Goal: Information Seeking & Learning: Learn about a topic

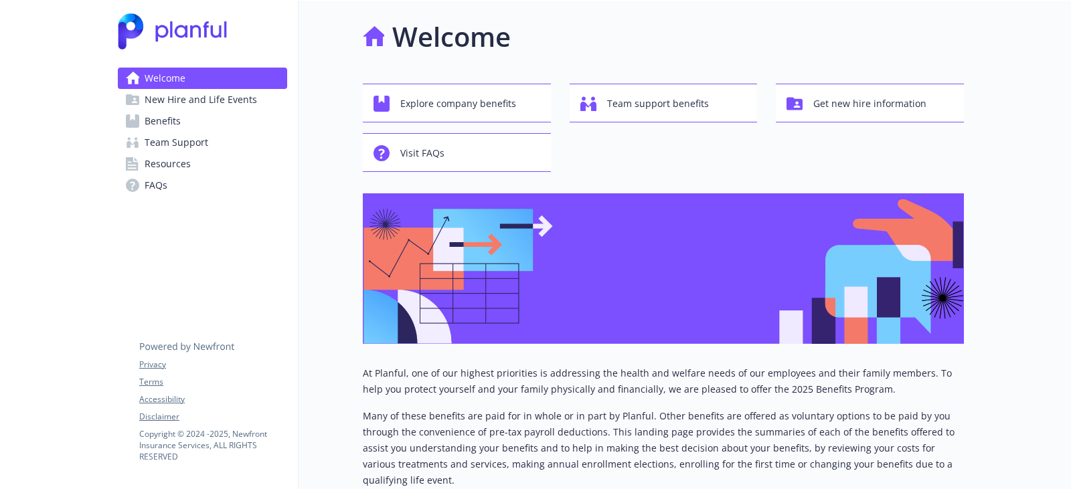
click at [190, 122] on link "Benefits" at bounding box center [202, 120] width 169 height 21
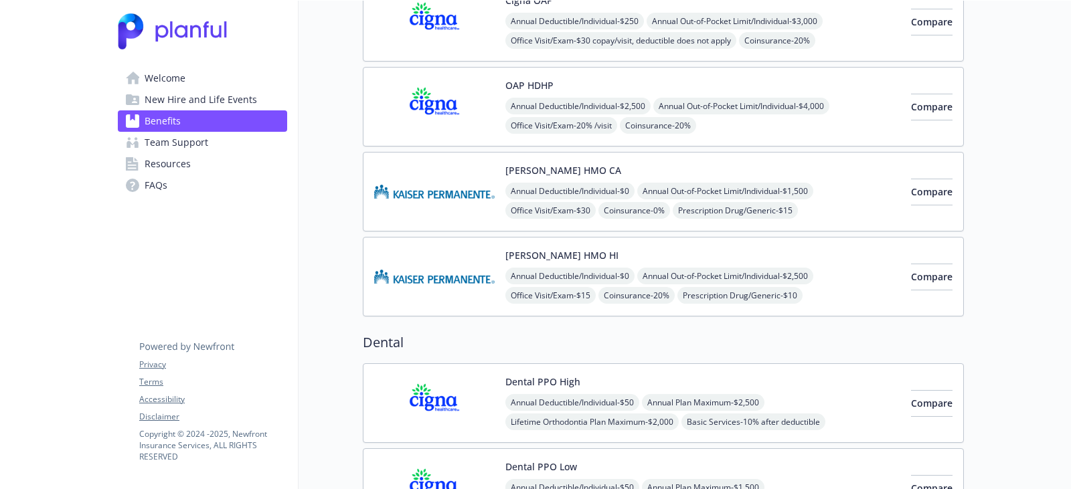
scroll to position [134, 0]
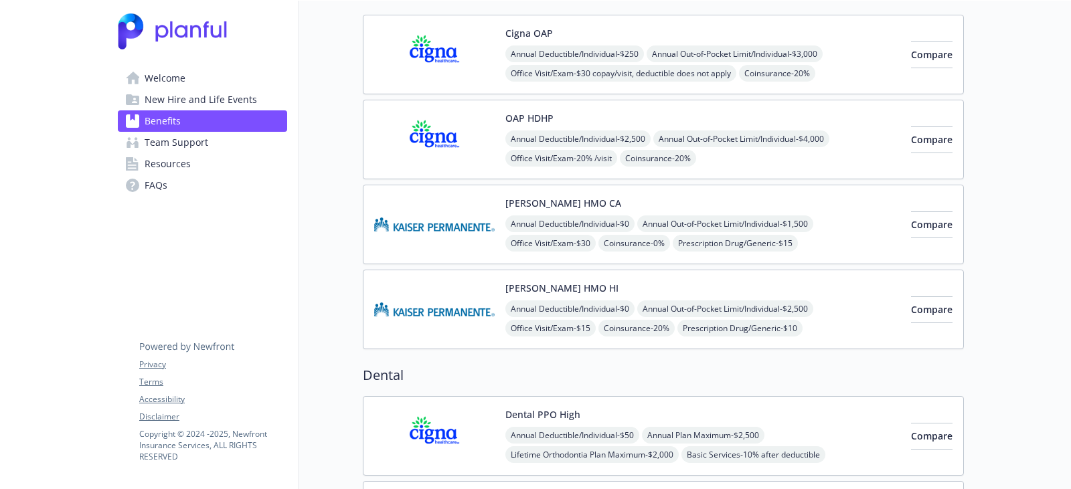
click at [421, 206] on img at bounding box center [434, 224] width 121 height 57
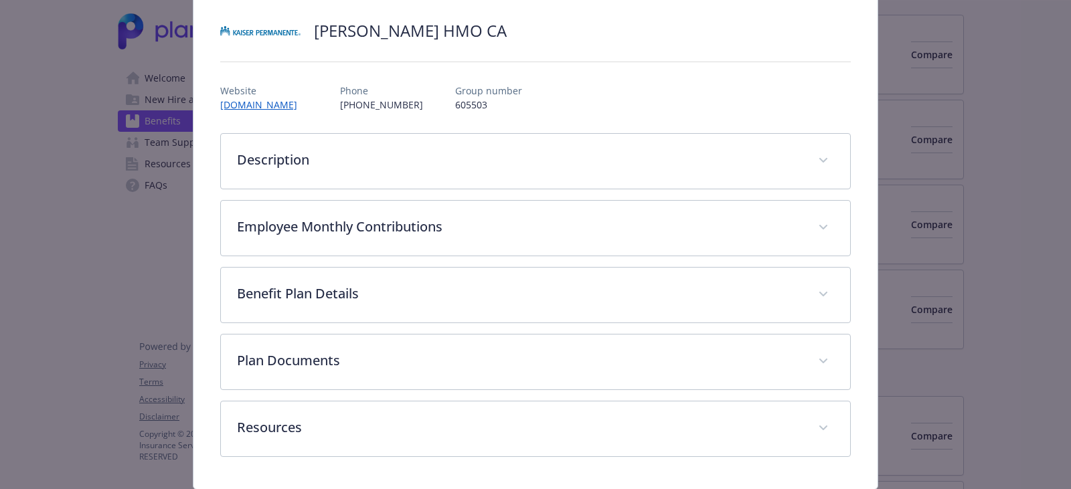
scroll to position [136, 0]
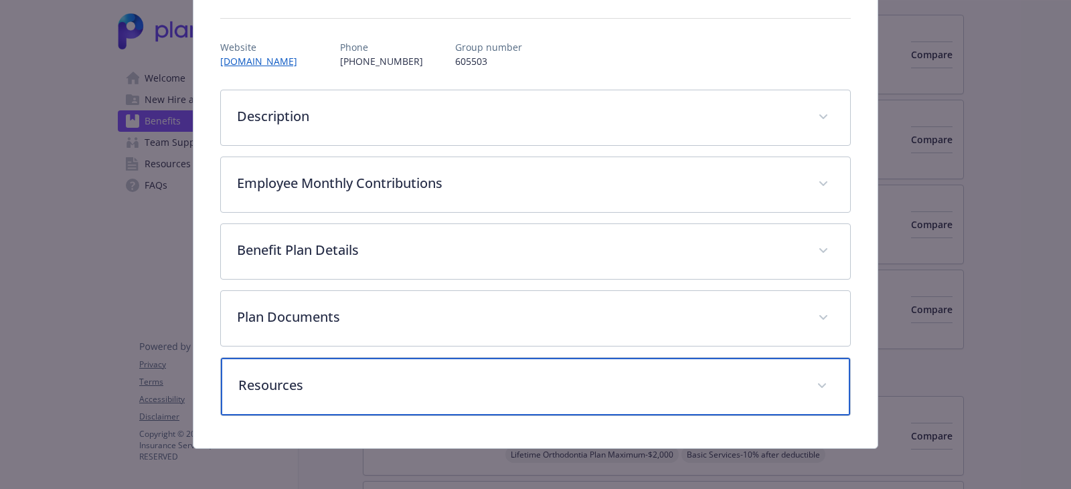
click at [443, 388] on p "Resources" at bounding box center [519, 386] width 562 height 20
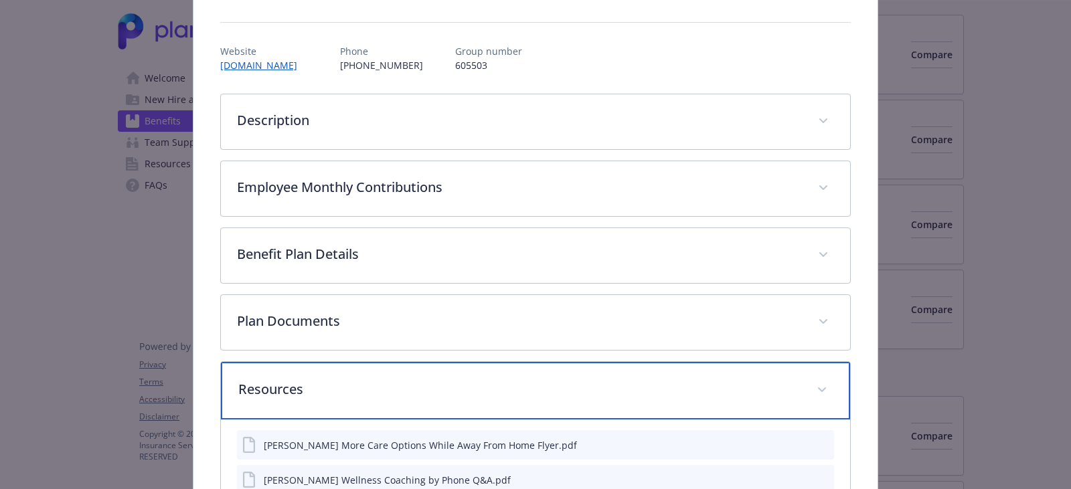
scroll to position [88, 0]
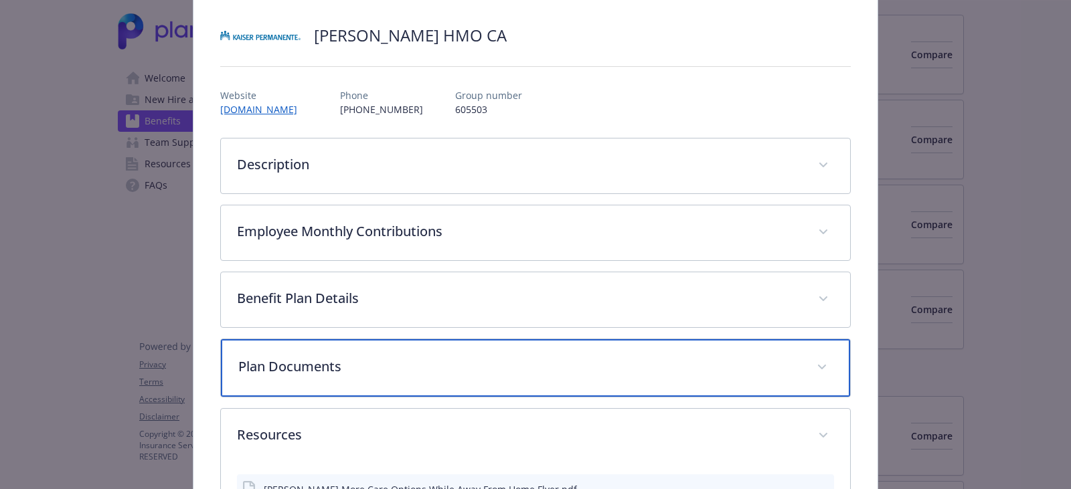
click at [413, 360] on p "Plan Documents" at bounding box center [519, 367] width 562 height 20
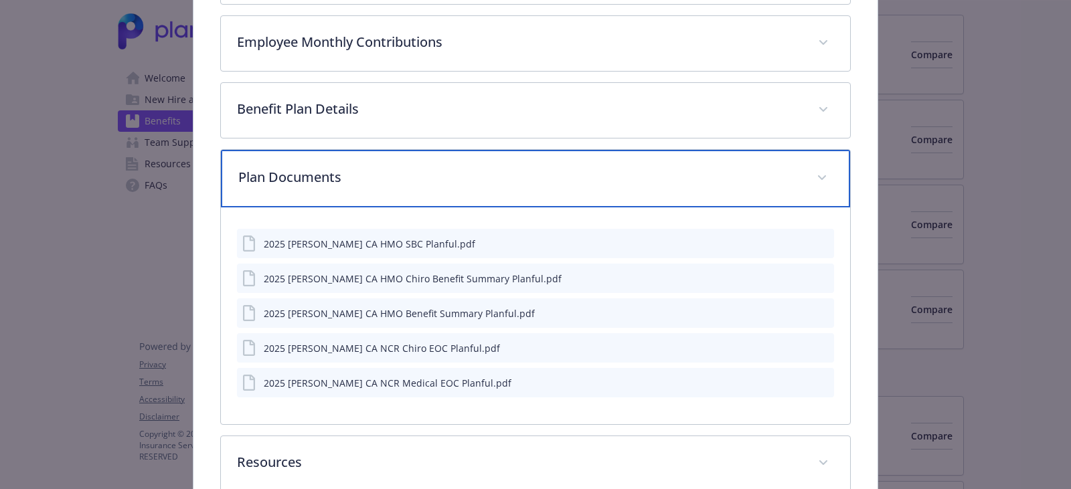
scroll to position [289, 0]
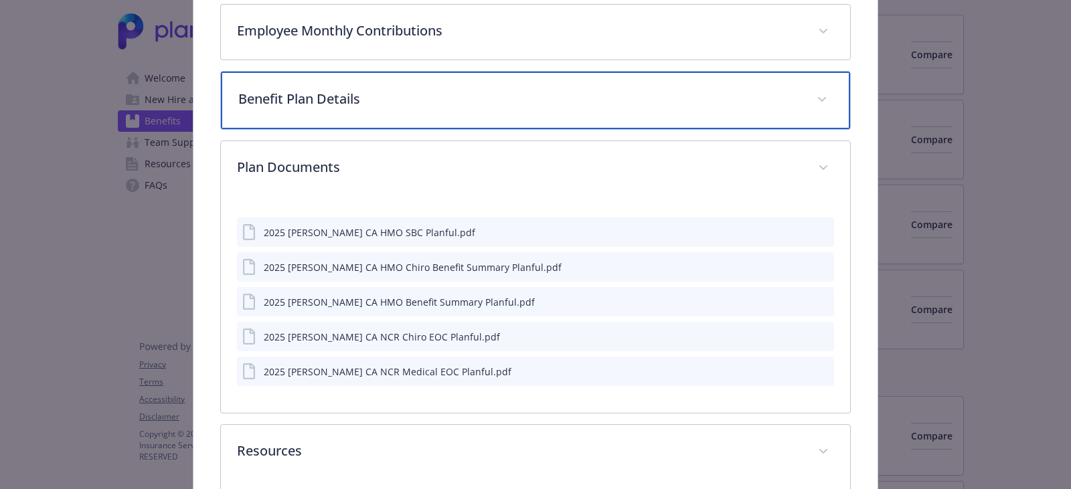
click at [390, 112] on div "Benefit Plan Details" at bounding box center [535, 101] width 629 height 58
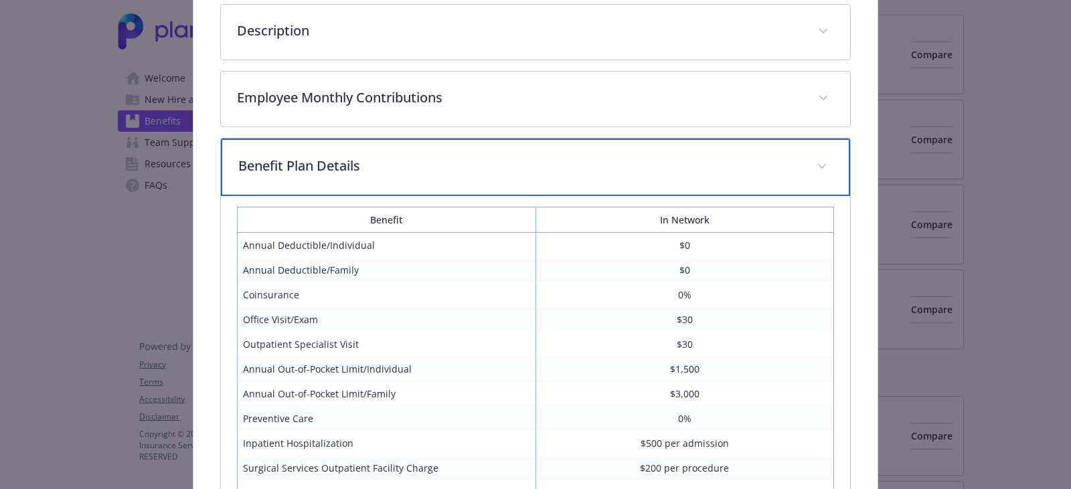
scroll to position [88, 0]
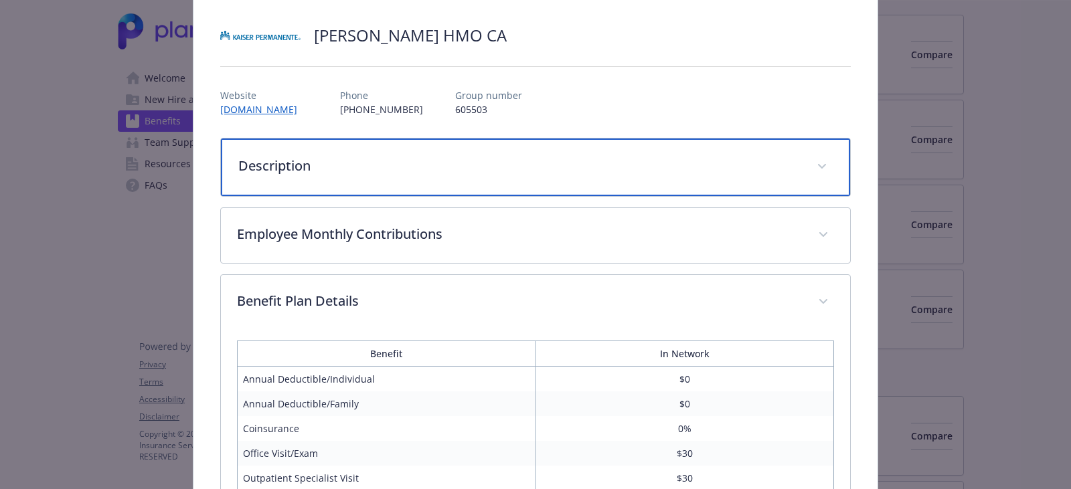
click at [405, 159] on p "Description" at bounding box center [519, 166] width 562 height 20
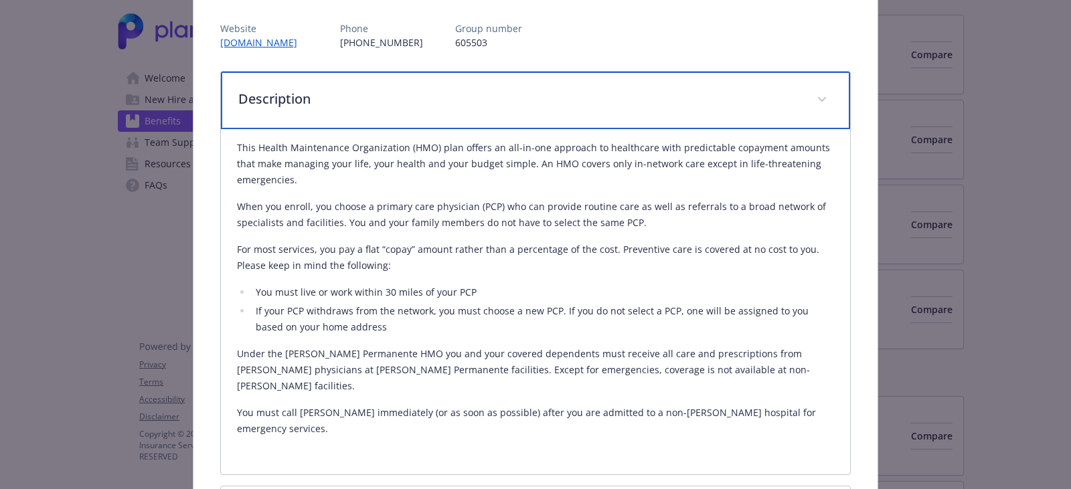
scroll to position [0, 0]
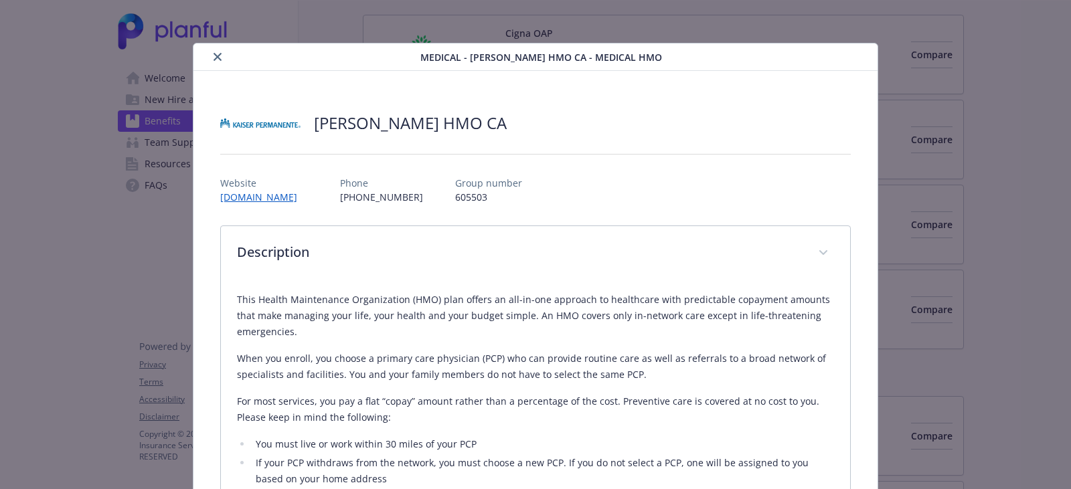
click at [223, 58] on button "close" at bounding box center [218, 57] width 16 height 16
click at [219, 58] on div "Welcome New Hire and Life Events Benefits Team Support Resources FAQs Privacy T…" at bounding box center [202, 112] width 191 height 222
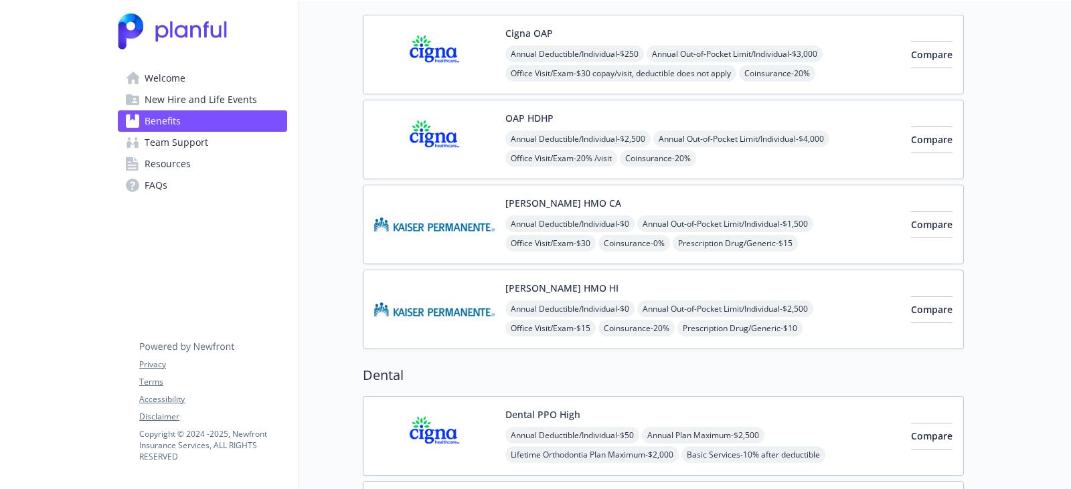
click at [217, 100] on span "New Hire and Life Events" at bounding box center [201, 99] width 112 height 21
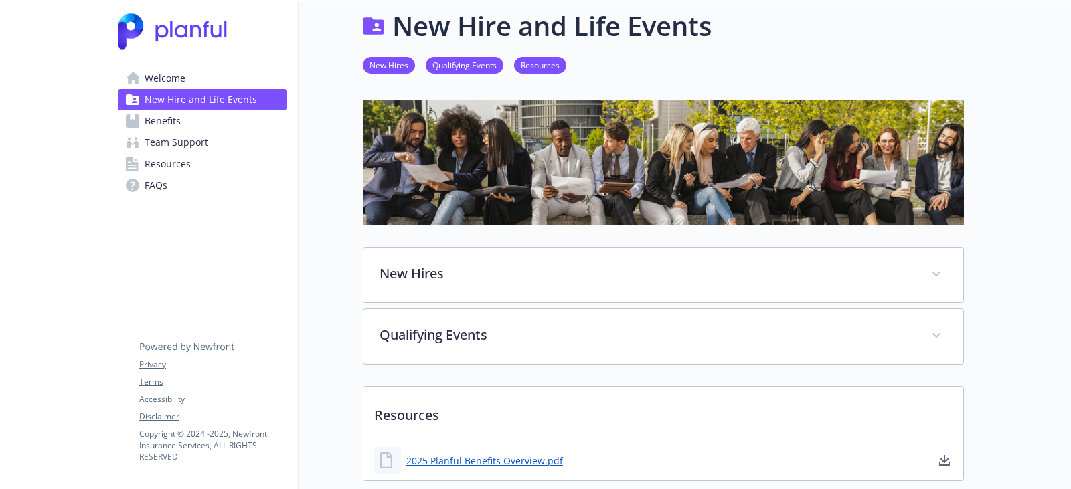
scroll to position [109, 0]
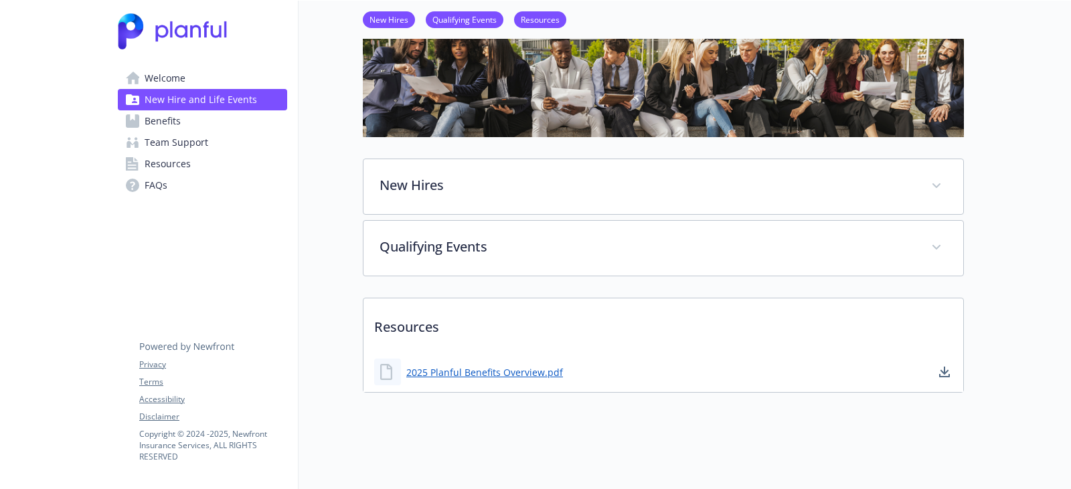
click at [208, 80] on link "Welcome" at bounding box center [202, 78] width 169 height 21
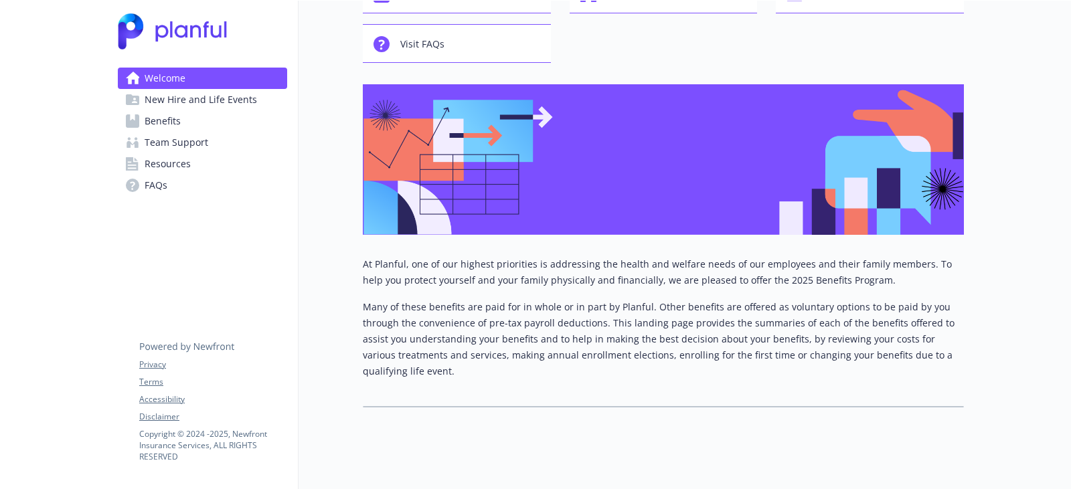
scroll to position [109, 0]
click at [186, 175] on link "FAQs" at bounding box center [202, 185] width 169 height 21
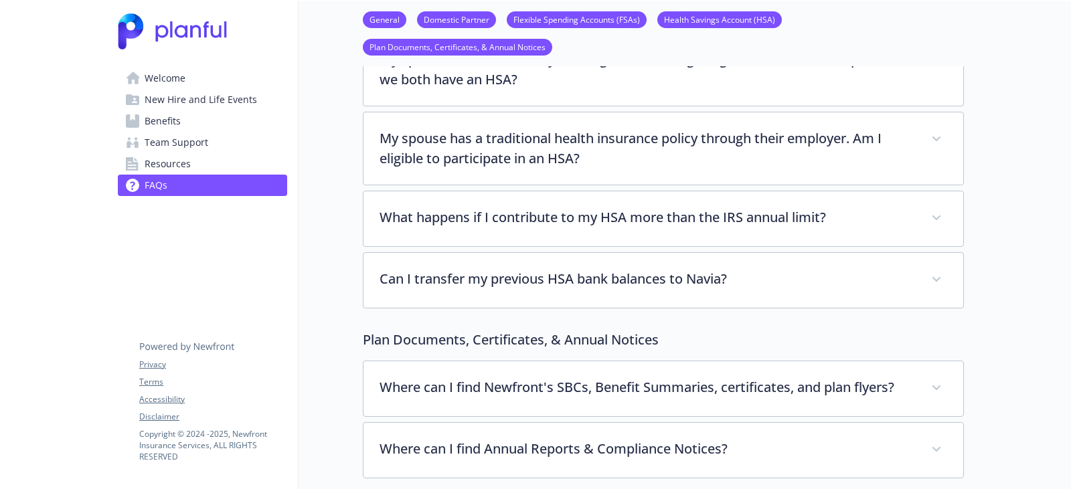
scroll to position [2004, 0]
